Goal: Task Accomplishment & Management: Complete application form

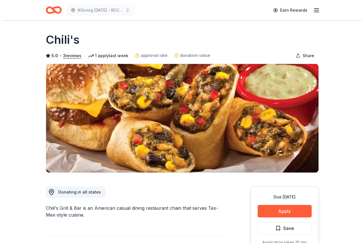
scroll to position [49, 0]
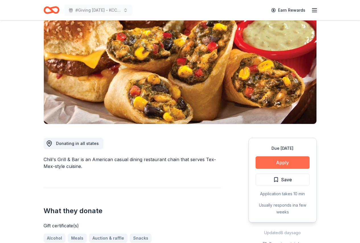
click at [284, 162] on button "Apply" at bounding box center [283, 163] width 54 height 13
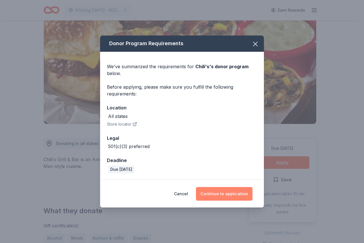
click at [225, 190] on button "Continue to application" at bounding box center [224, 194] width 57 height 14
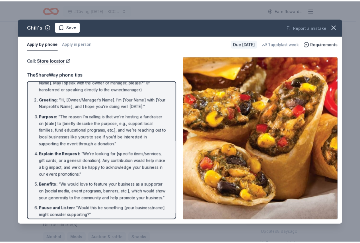
scroll to position [0, 0]
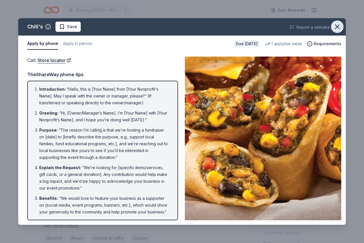
click at [339, 25] on icon "button" at bounding box center [338, 27] width 8 height 8
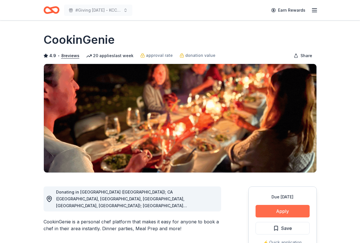
click at [274, 210] on button "Apply" at bounding box center [283, 211] width 54 height 13
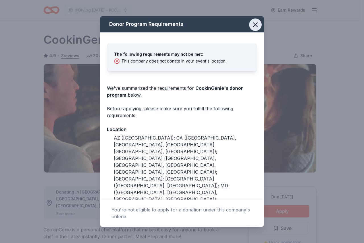
click at [254, 24] on icon "button" at bounding box center [256, 25] width 4 height 4
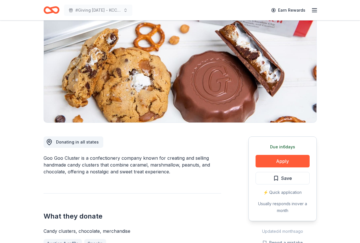
scroll to position [52, 0]
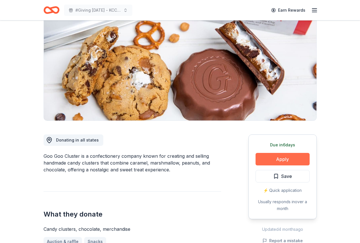
click at [282, 158] on button "Apply" at bounding box center [283, 159] width 54 height 13
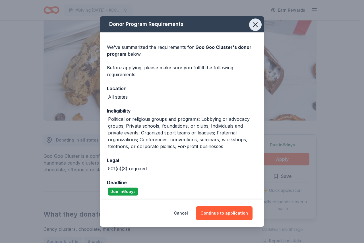
click at [254, 23] on icon "button" at bounding box center [256, 25] width 4 height 4
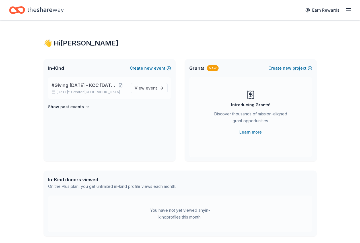
click at [66, 85] on span "#Giving [DATE] - KCC [DATE]" at bounding box center [83, 85] width 63 height 7
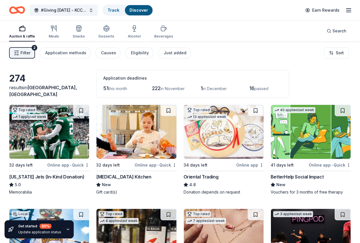
click at [29, 53] on span "Filter" at bounding box center [26, 53] width 10 height 7
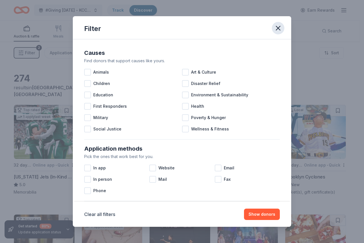
click at [282, 28] on icon "button" at bounding box center [278, 28] width 8 height 8
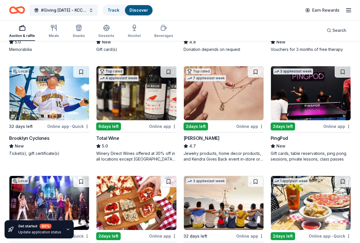
scroll to position [106, 0]
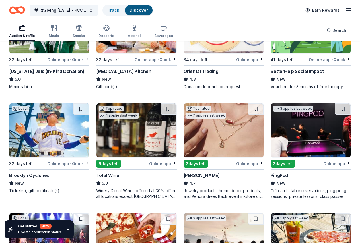
click at [352, 37] on div "Auction & raffle Meals Snacks Desserts Alcohol Beverages Search" at bounding box center [180, 30] width 360 height 21
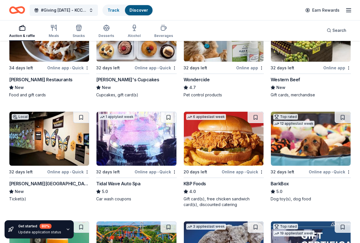
scroll to position [422, 0]
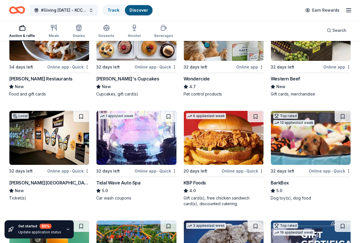
click at [242, 111] on img at bounding box center [224, 138] width 80 height 54
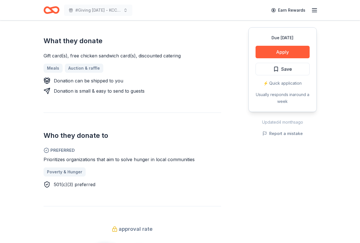
scroll to position [157, 0]
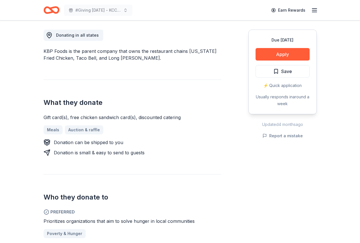
click at [274, 54] on button "Apply" at bounding box center [283, 54] width 54 height 13
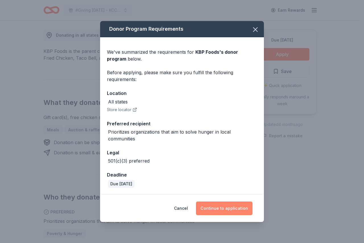
click at [231, 213] on button "Continue to application" at bounding box center [224, 209] width 57 height 14
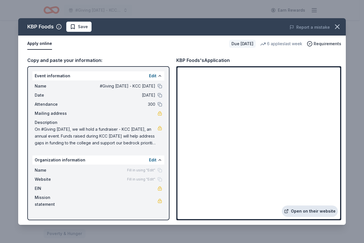
click at [306, 211] on link "Open on their website" at bounding box center [310, 211] width 56 height 11
click at [336, 26] on icon "button" at bounding box center [338, 27] width 8 height 8
